Goal: Transaction & Acquisition: Register for event/course

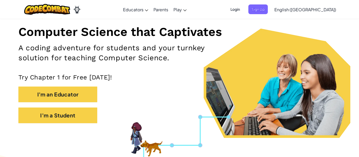
scroll to position [61, 0]
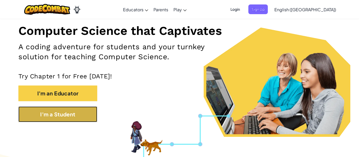
click at [71, 121] on button "I'm a Student" at bounding box center [57, 115] width 79 height 16
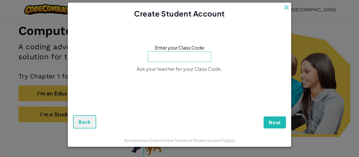
click at [189, 55] on input at bounding box center [180, 57] width 64 height 11
click at [51, 35] on div "Create Student Account Enter your Class Code Ask your teacher for your Class Co…" at bounding box center [179, 78] width 359 height 157
click at [287, 7] on span at bounding box center [287, 8] width 6 height 6
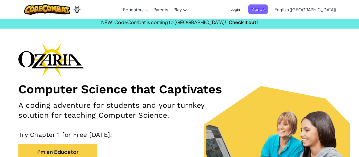
scroll to position [3, 0]
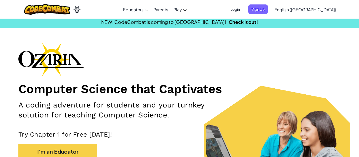
click at [109, 84] on h1 "Computer Science that Captivates" at bounding box center [179, 89] width 322 height 15
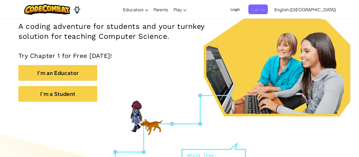
scroll to position [86, 0]
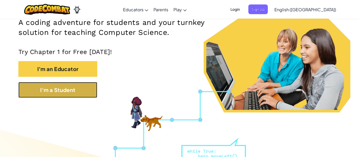
click at [56, 88] on button "I'm a Student" at bounding box center [57, 90] width 79 height 16
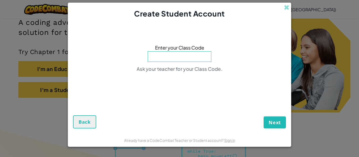
click at [171, 58] on input at bounding box center [180, 57] width 64 height 11
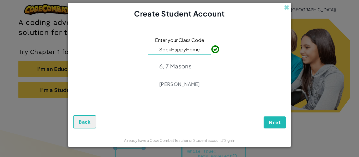
type input "SockHappyHome"
click at [274, 123] on span "Next" at bounding box center [275, 123] width 12 height 6
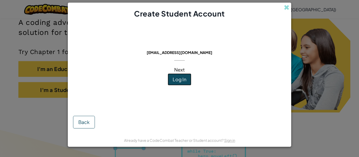
click at [183, 83] on button "Log In" at bounding box center [180, 80] width 24 height 12
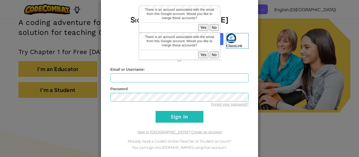
click at [202, 27] on button "Yes" at bounding box center [203, 27] width 10 height 7
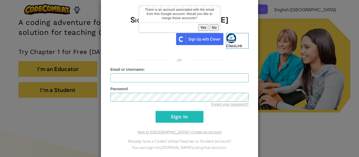
click at [202, 27] on button "Yes" at bounding box center [203, 27] width 10 height 7
